Goal: Information Seeking & Learning: Learn about a topic

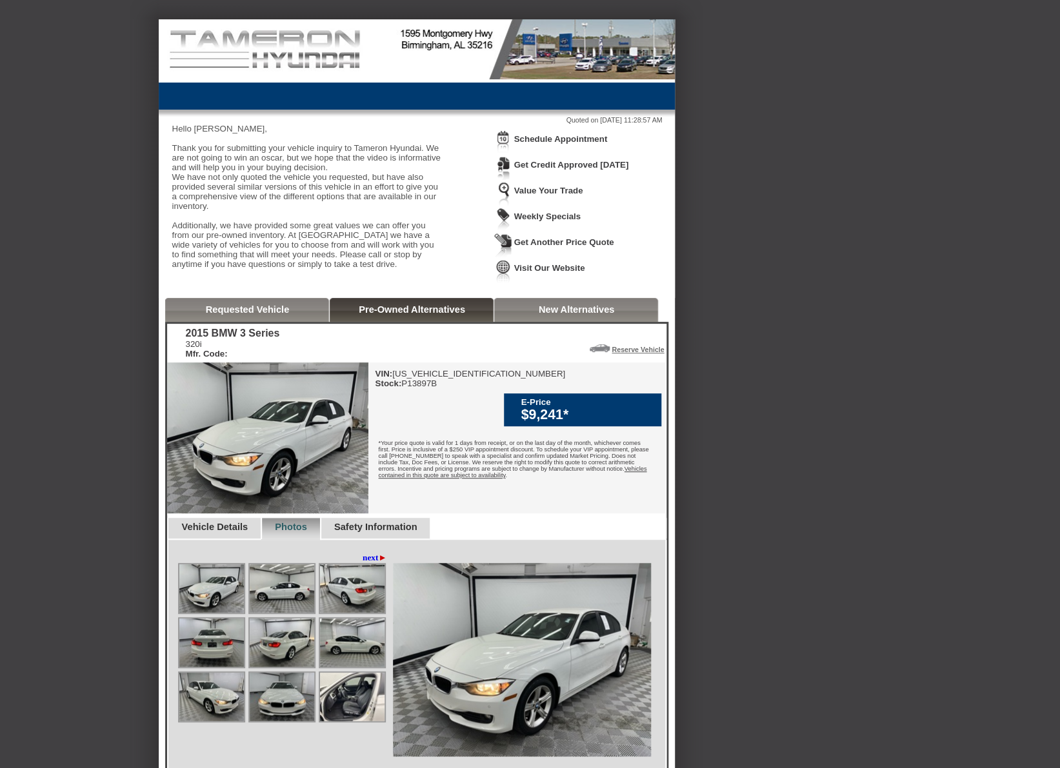
click at [269, 315] on link "Requested Vehicle" at bounding box center [248, 310] width 84 height 10
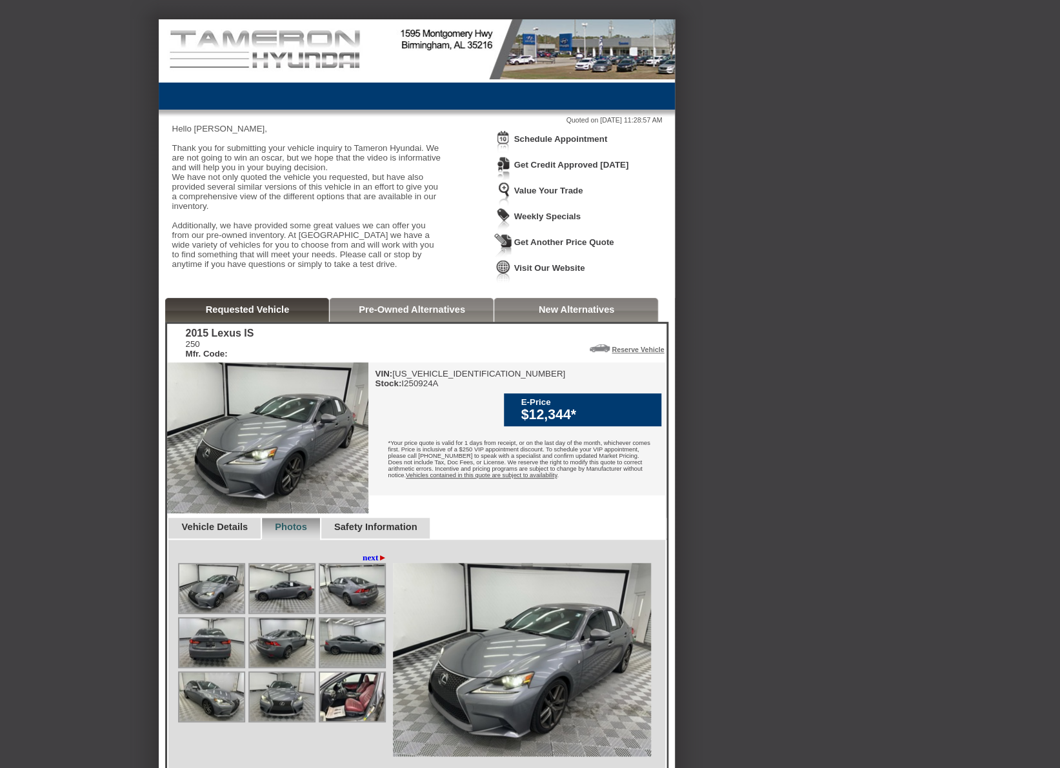
click at [404, 315] on link "Pre-Owned Alternatives" at bounding box center [412, 310] width 106 height 10
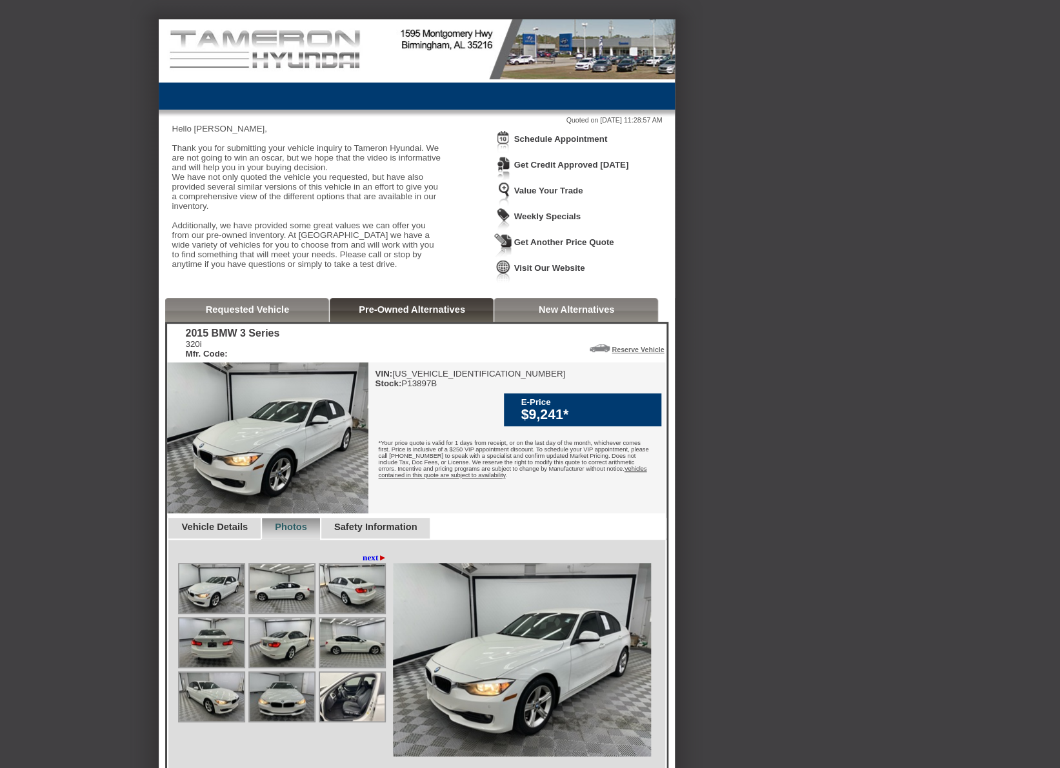
click at [586, 315] on link "New Alternatives" at bounding box center [577, 310] width 76 height 10
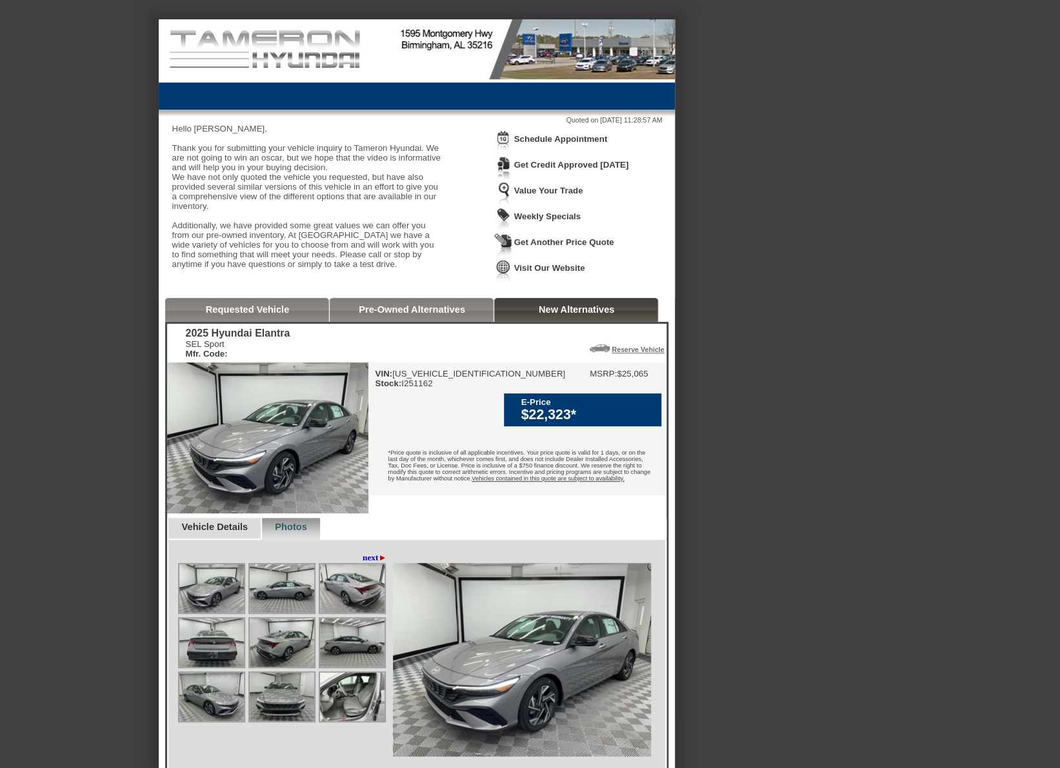
click at [247, 315] on link "Requested Vehicle" at bounding box center [248, 310] width 84 height 10
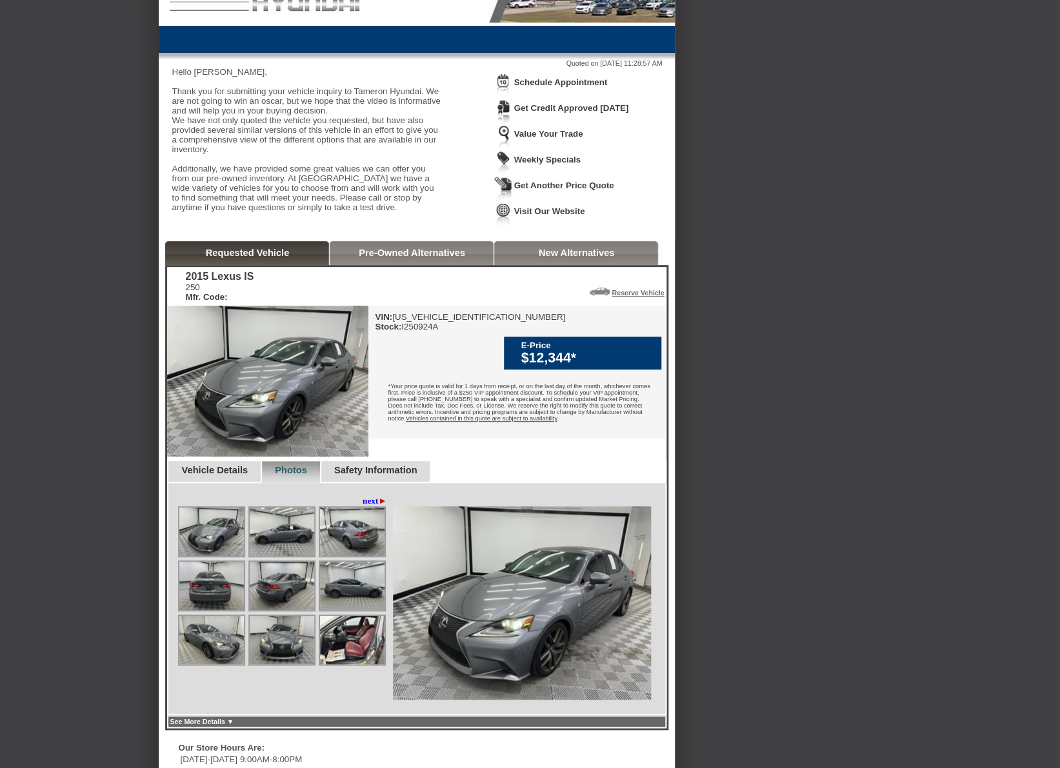
scroll to position [56, 0]
click at [399, 476] on link "Safety Information" at bounding box center [375, 471] width 83 height 10
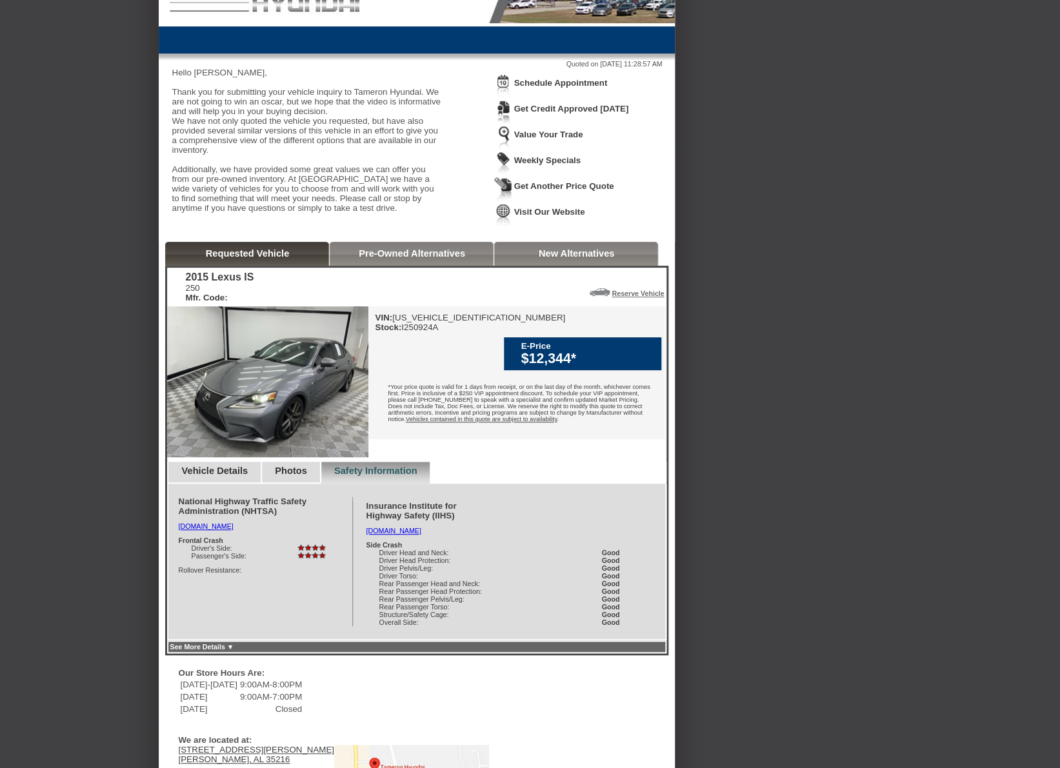
click at [206, 476] on link "Vehicle Details" at bounding box center [214, 471] width 66 height 10
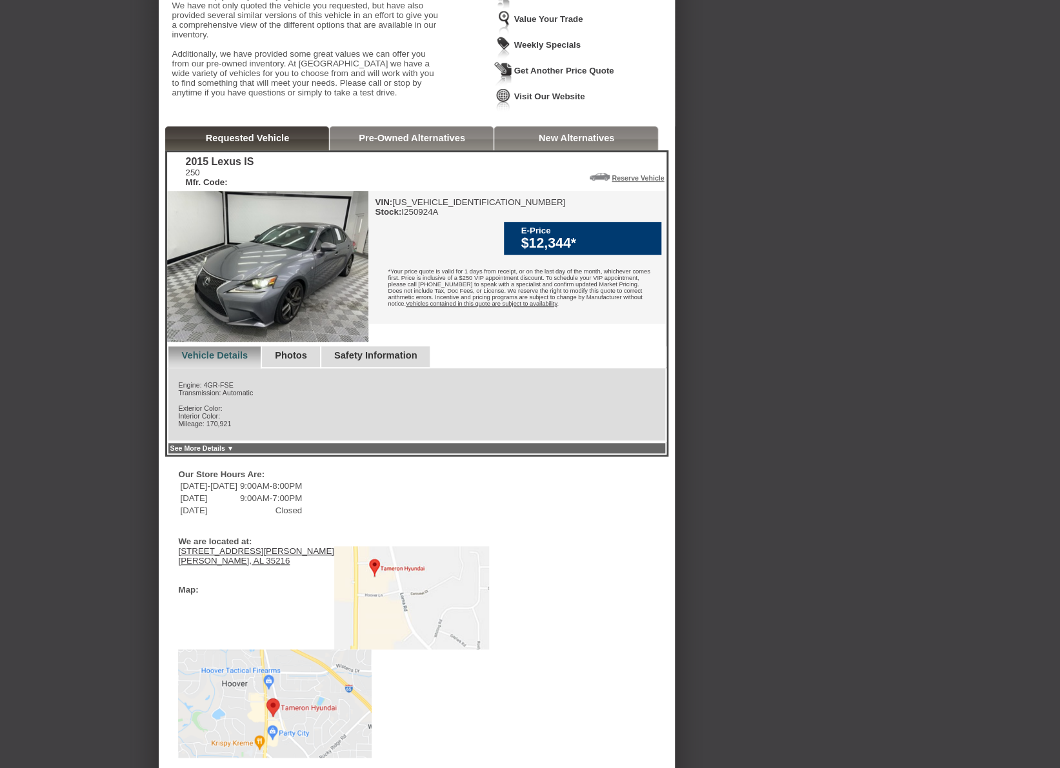
scroll to position [168, 0]
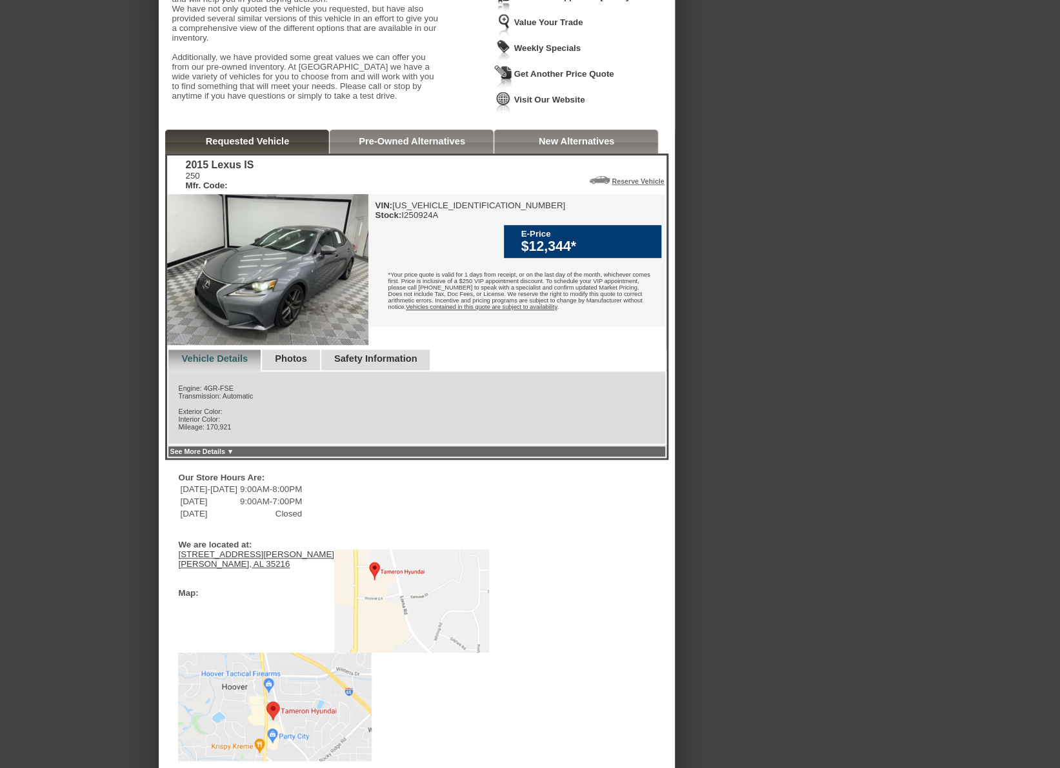
click at [307, 364] on link "Photos" at bounding box center [291, 359] width 32 height 10
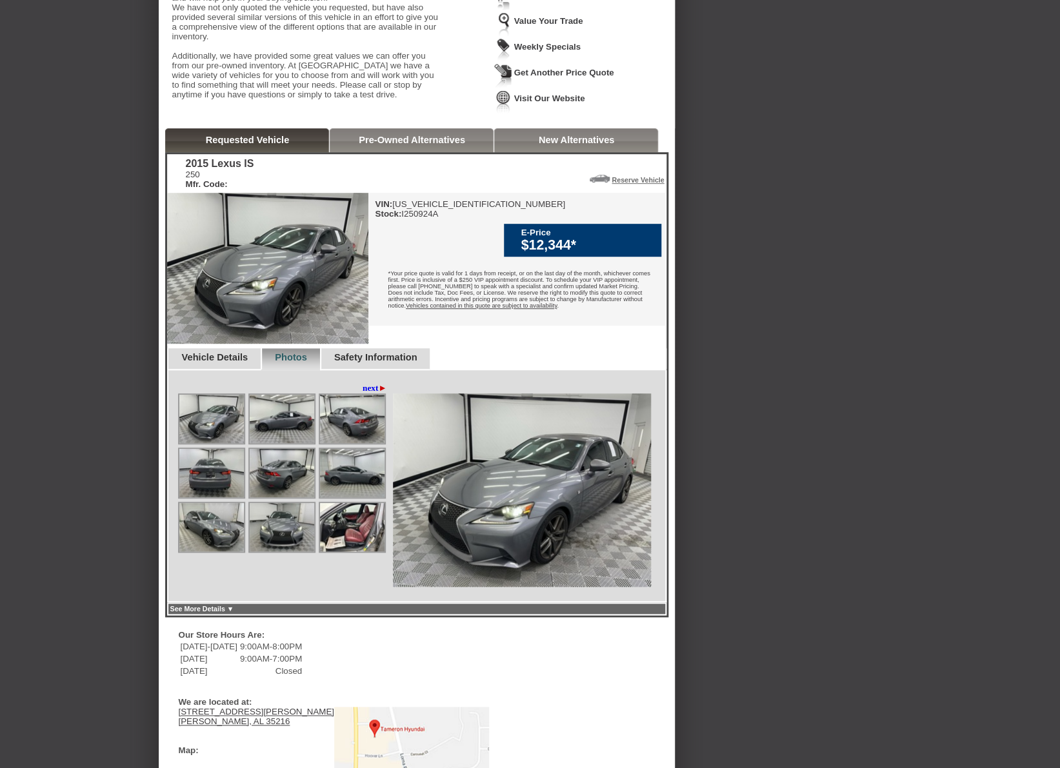
scroll to position [166, 0]
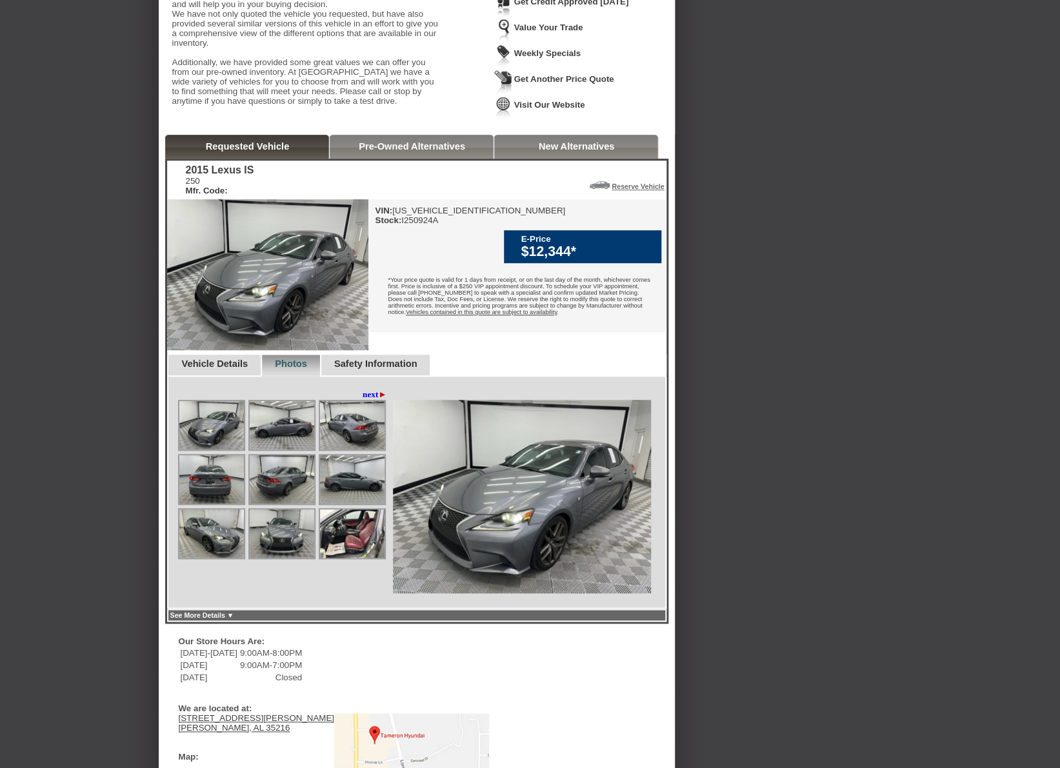
click at [350, 558] on img at bounding box center [352, 534] width 65 height 48
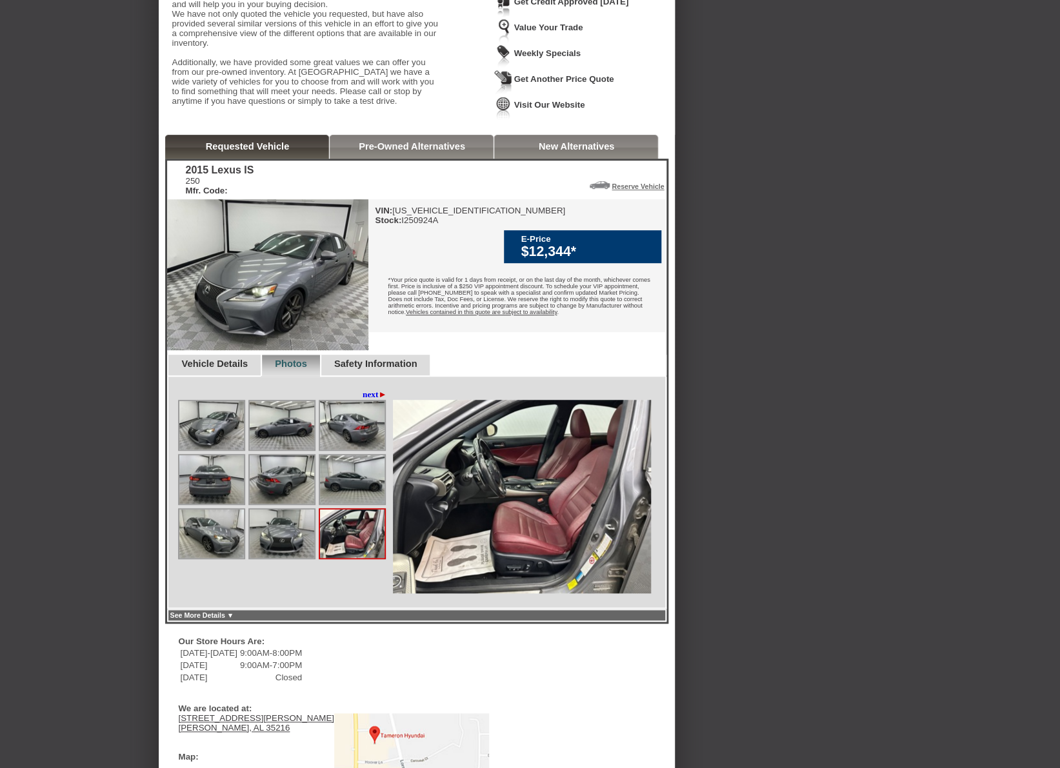
scroll to position [161, 0]
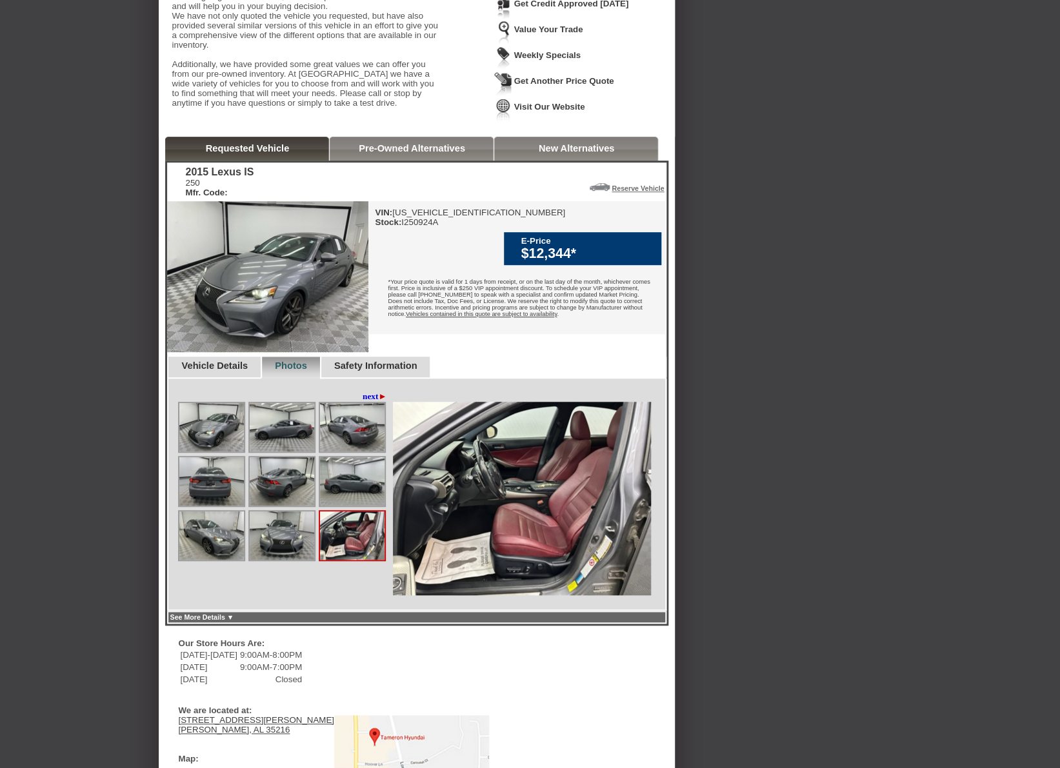
drag, startPoint x: 292, startPoint y: 576, endPoint x: 243, endPoint y: 570, distance: 49.4
click at [290, 560] on img at bounding box center [282, 536] width 65 height 48
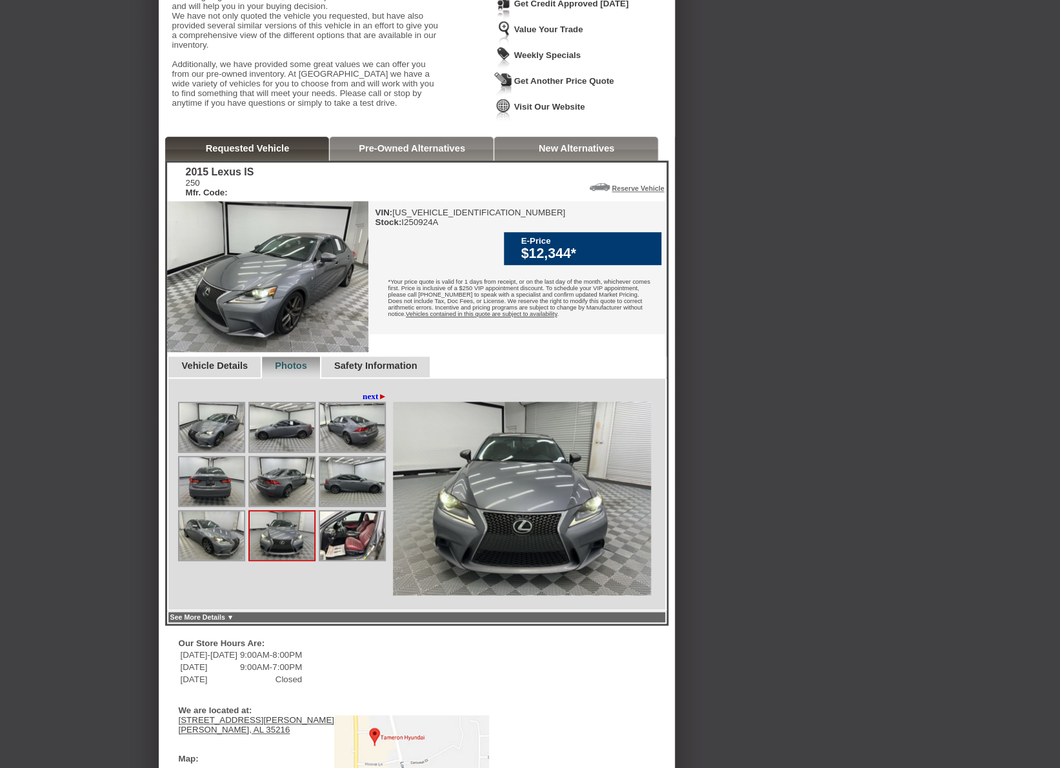
drag, startPoint x: 228, startPoint y: 568, endPoint x: 255, endPoint y: 564, distance: 28.1
click at [230, 560] on img at bounding box center [211, 536] width 65 height 48
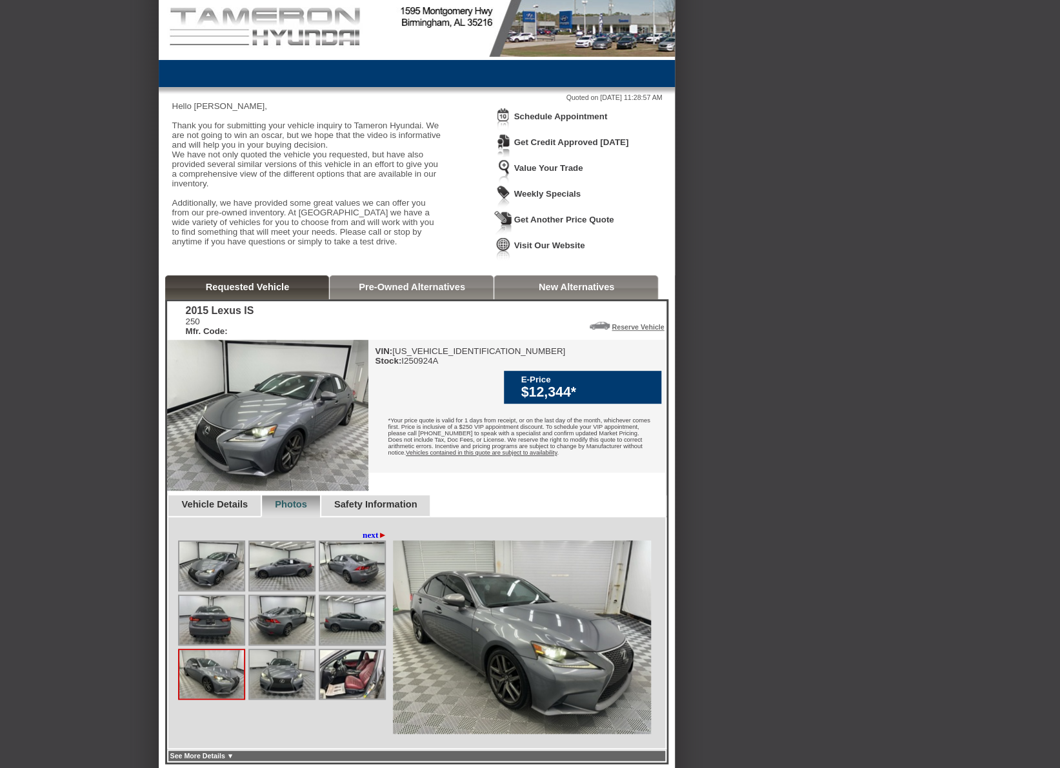
scroll to position [0, 0]
